Goal: Transaction & Acquisition: Purchase product/service

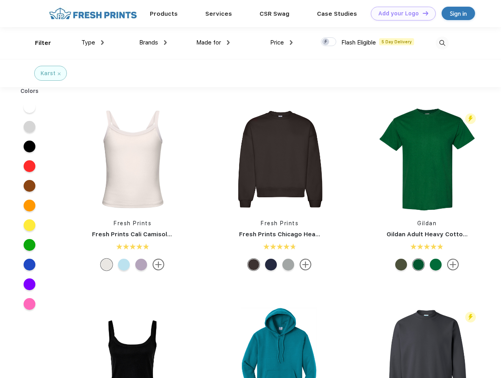
scroll to position [0, 0]
click at [400, 13] on link "Add your Logo Design Tool" at bounding box center [403, 14] width 65 height 14
click at [0, 0] on div "Design Tool" at bounding box center [0, 0] width 0 height 0
click at [422, 13] on link "Add your Logo Design Tool" at bounding box center [403, 14] width 65 height 14
click at [38, 43] on div "Filter" at bounding box center [43, 43] width 16 height 9
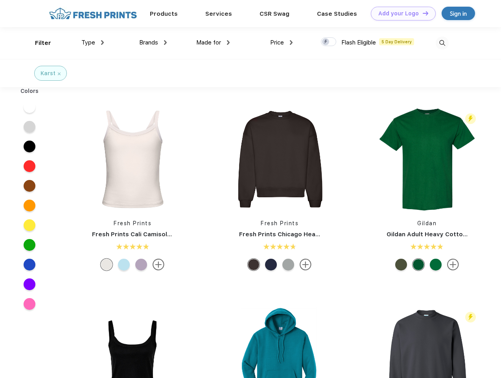
click at [93, 42] on span "Type" at bounding box center [88, 42] width 14 height 7
click at [153, 42] on span "Brands" at bounding box center [148, 42] width 19 height 7
click at [213, 42] on span "Made for" at bounding box center [208, 42] width 25 height 7
click at [282, 42] on span "Price" at bounding box center [277, 42] width 14 height 7
click at [329, 42] on div at bounding box center [328, 41] width 15 height 9
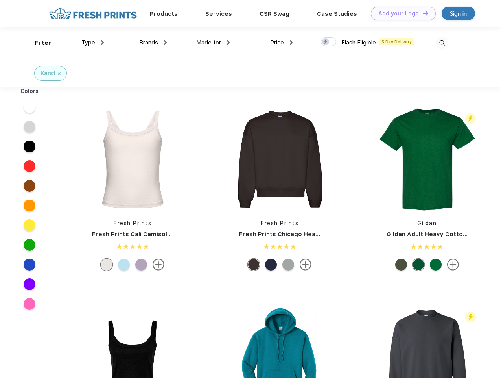
click at [326, 42] on input "checkbox" at bounding box center [323, 39] width 5 height 5
click at [442, 43] on img at bounding box center [442, 43] width 13 height 13
